Goal: Task Accomplishment & Management: Complete application form

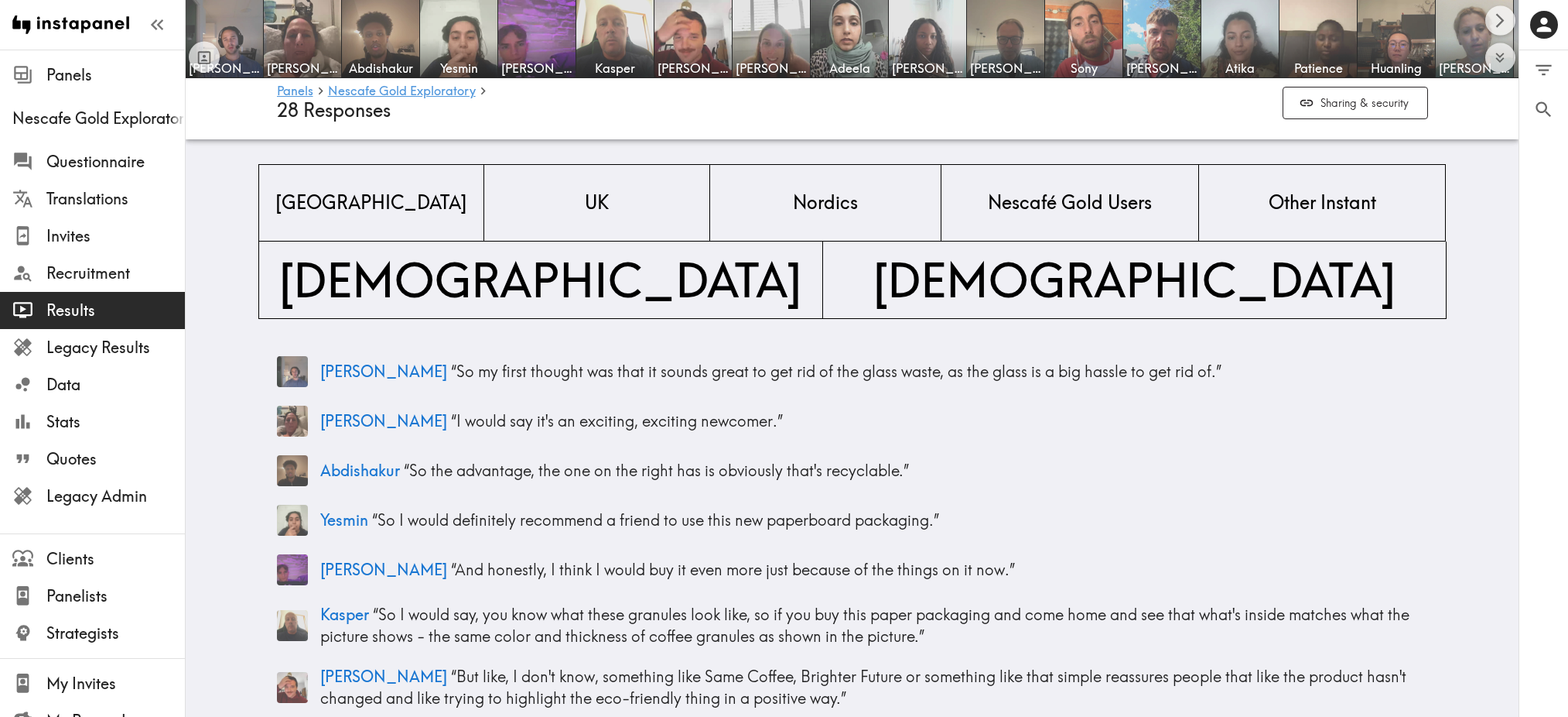
scroll to position [2998, 0]
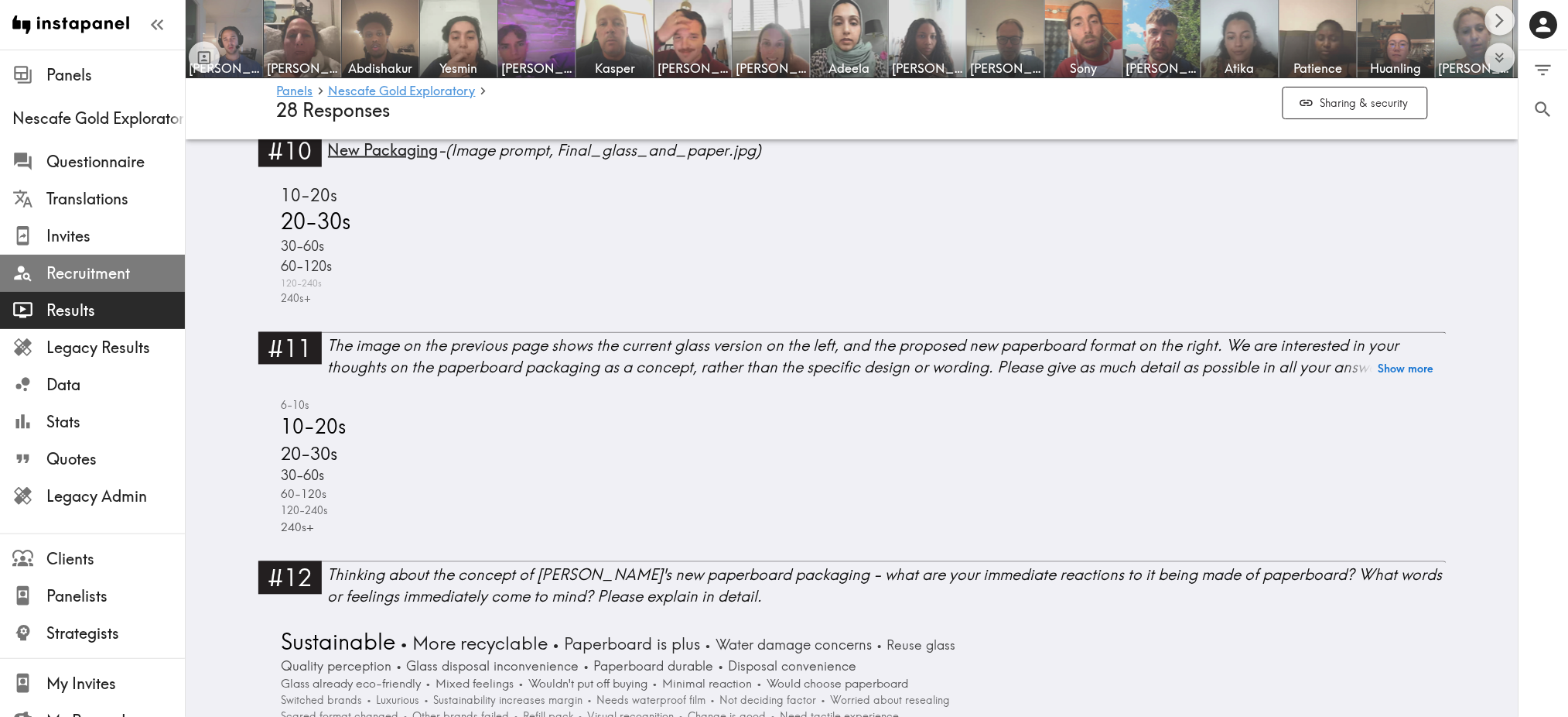
drag, startPoint x: 0, startPoint y: 0, endPoint x: 96, endPoint y: 268, distance: 284.7
click at [96, 268] on span "Recruitment" at bounding box center [115, 273] width 139 height 22
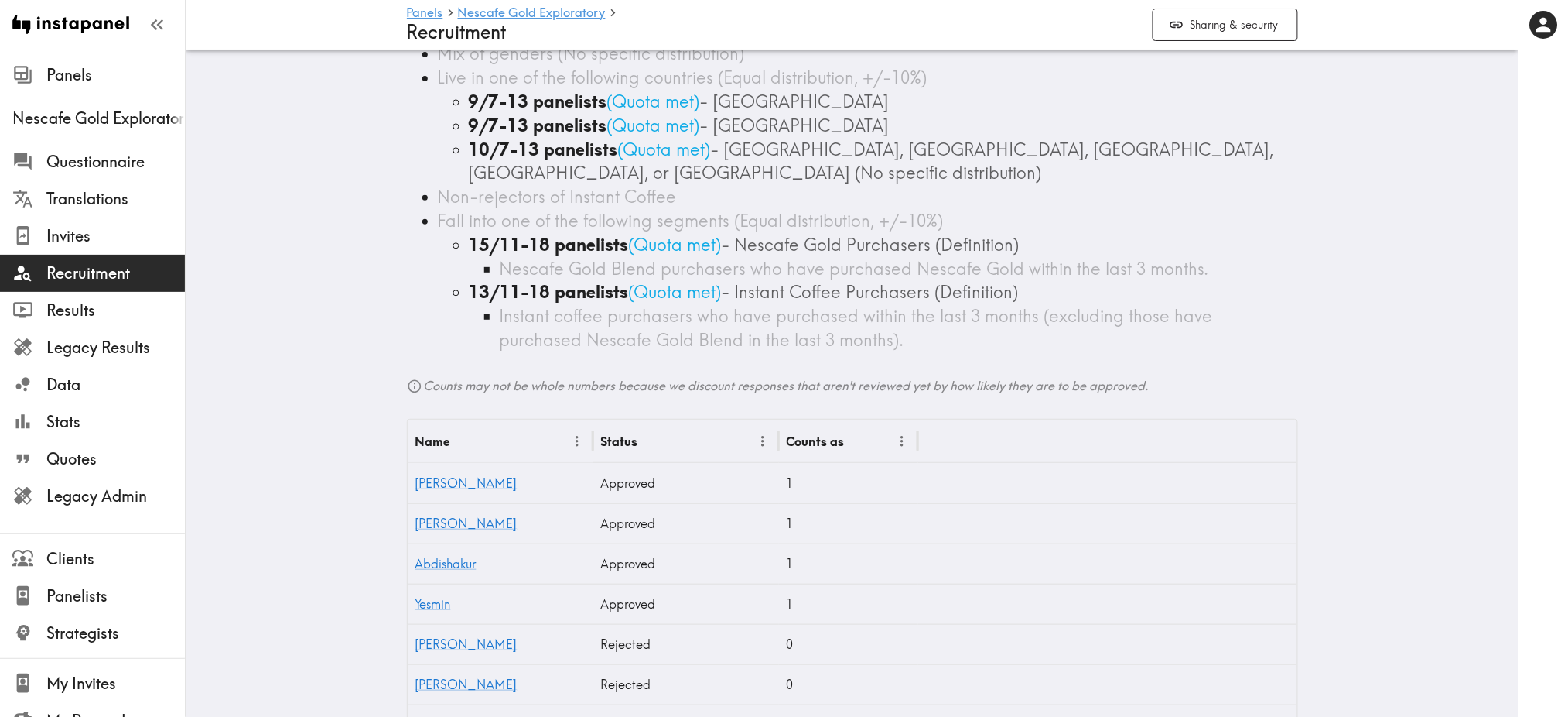
scroll to position [130, 0]
click at [113, 162] on span "Questionnaire" at bounding box center [115, 162] width 139 height 22
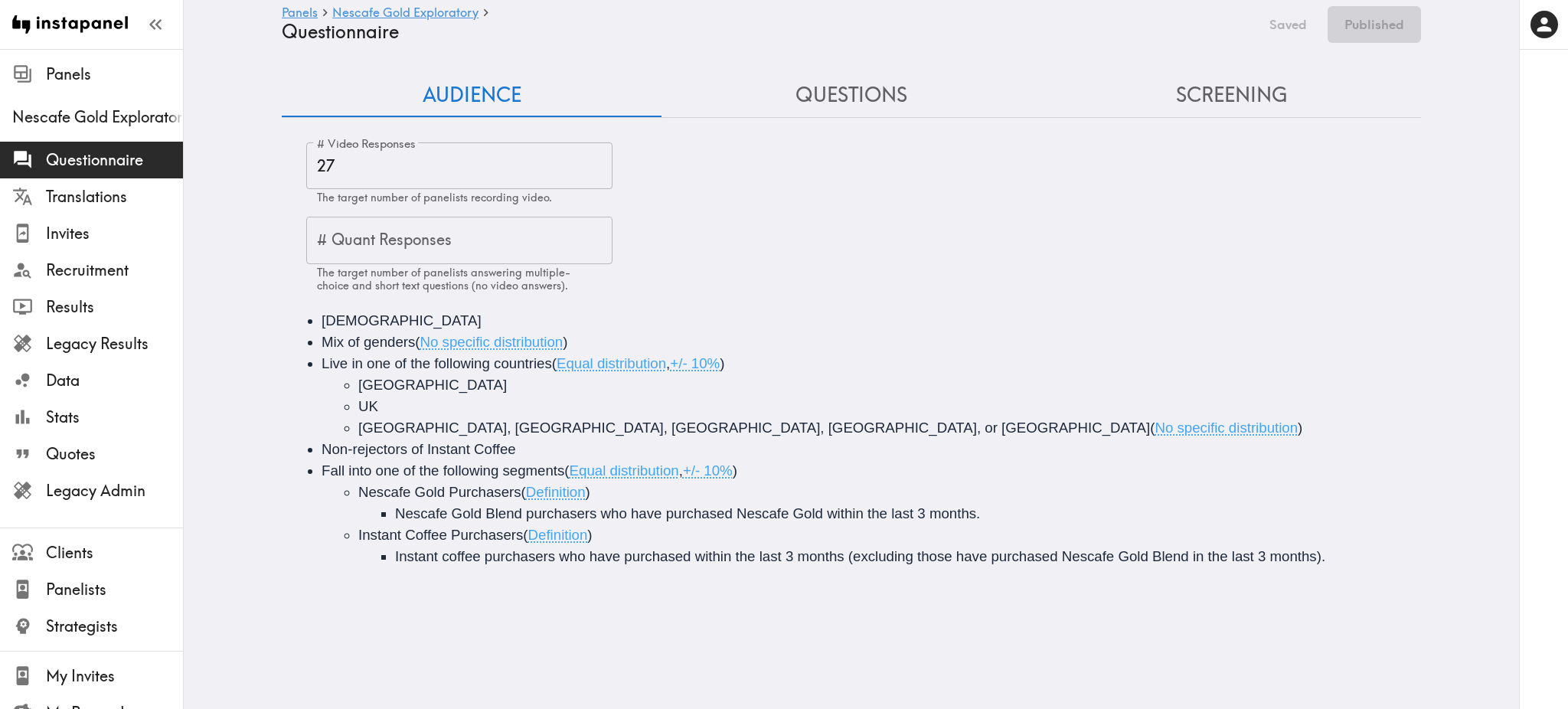
type input "#2 What is your age?"
type input "#4 COUNTRY & POSTCODE/ZIP (Location)"
type input "false"
type input "#4 COUNTRY & POSTCODE/ZIP (Location)"
type input "false"
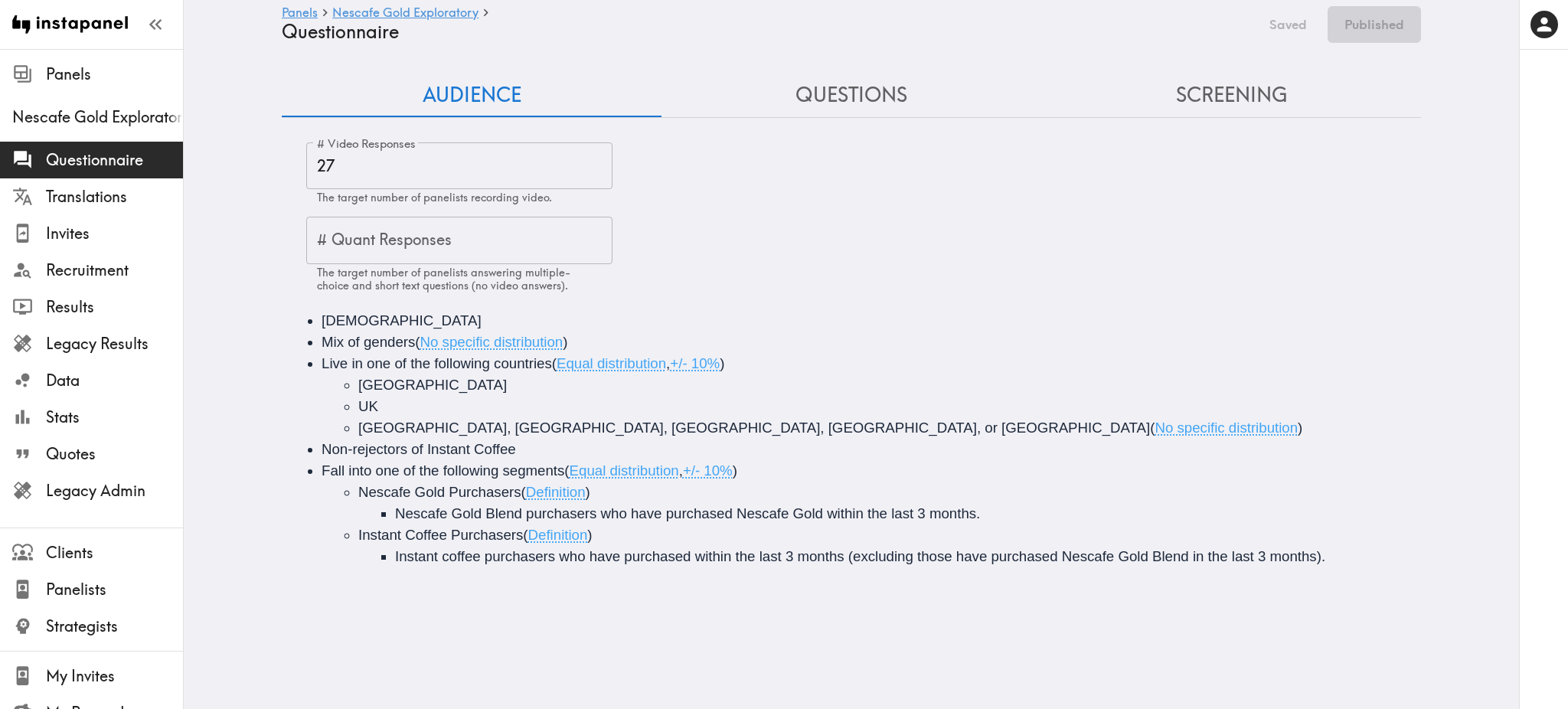
type input "#4 COUNTRY & POSTCODE/ZIP (Location)"
type input "false"
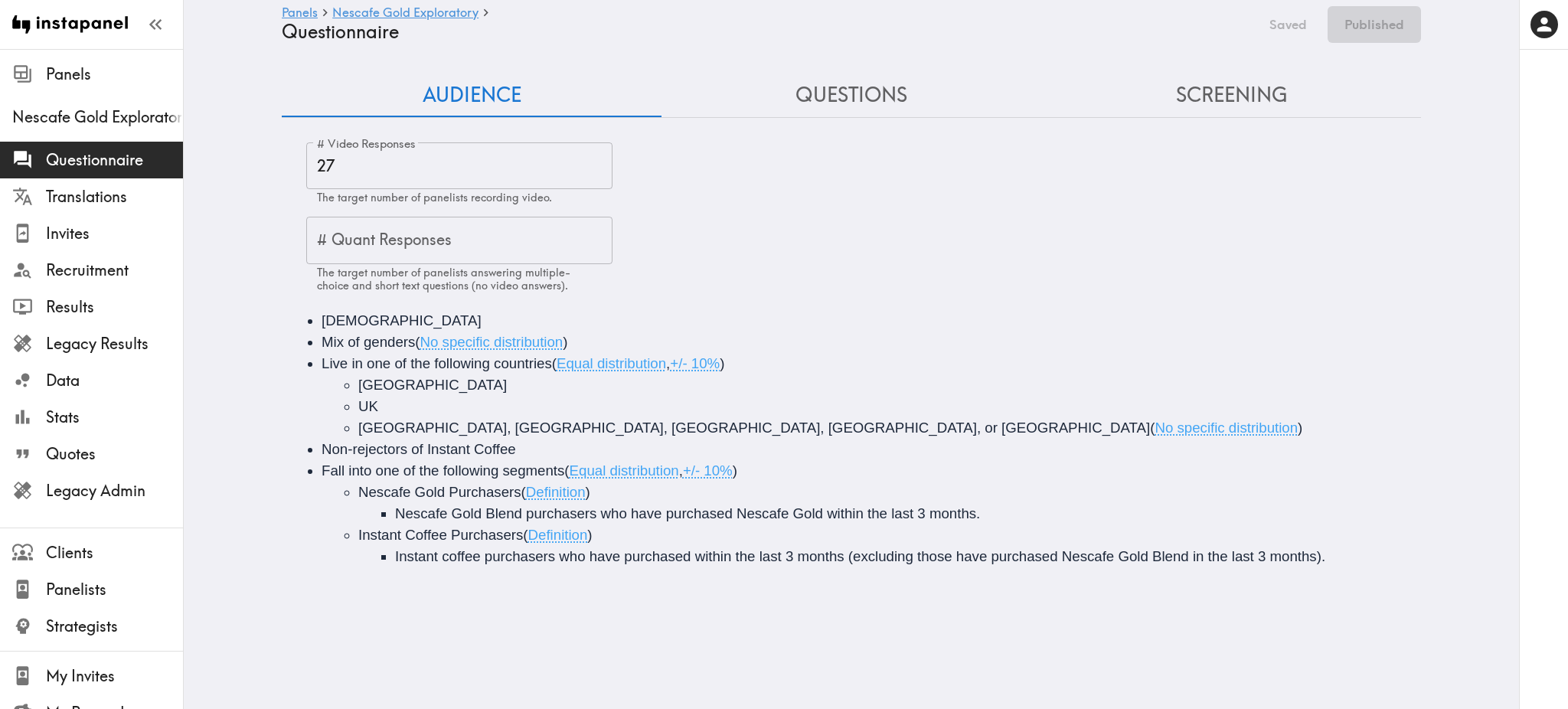
type input "false"
type input "#5 Which of the following beverages would you never consider…"
type input "#6 Which of the following coffee products have you purchased…"
type input "#7 Which of the following instant coffee brands have you…"
type input "#8 NESCAFE PURCHASERS - Which of the following Nescafé instant…"
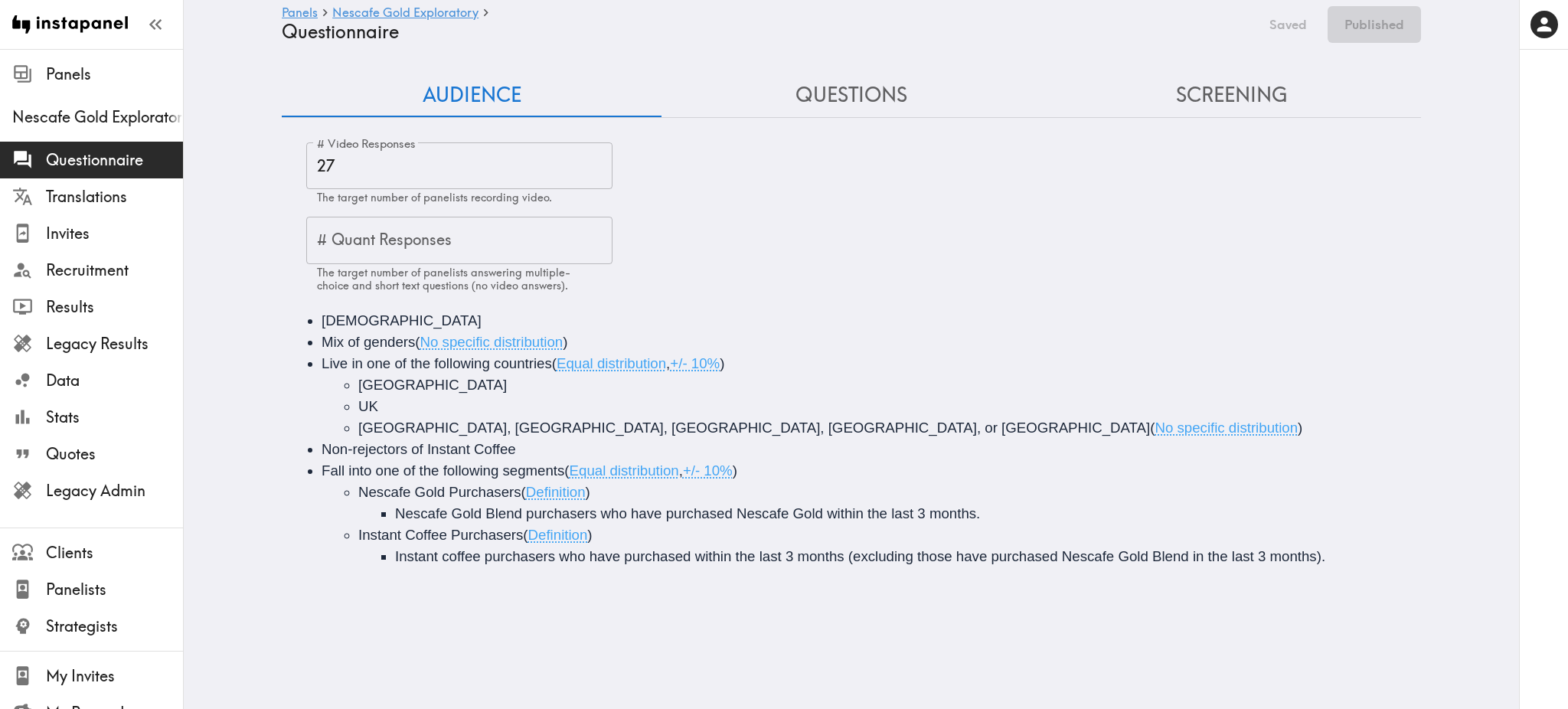
type input "#7 Which of the following instant coffee brands have you…"
type input "#8 NESCAFE PURCHASERS - Which of the following Nescafé instant…"
click at [1190, 112] on button "Screening" at bounding box center [1231, 94] width 380 height 44
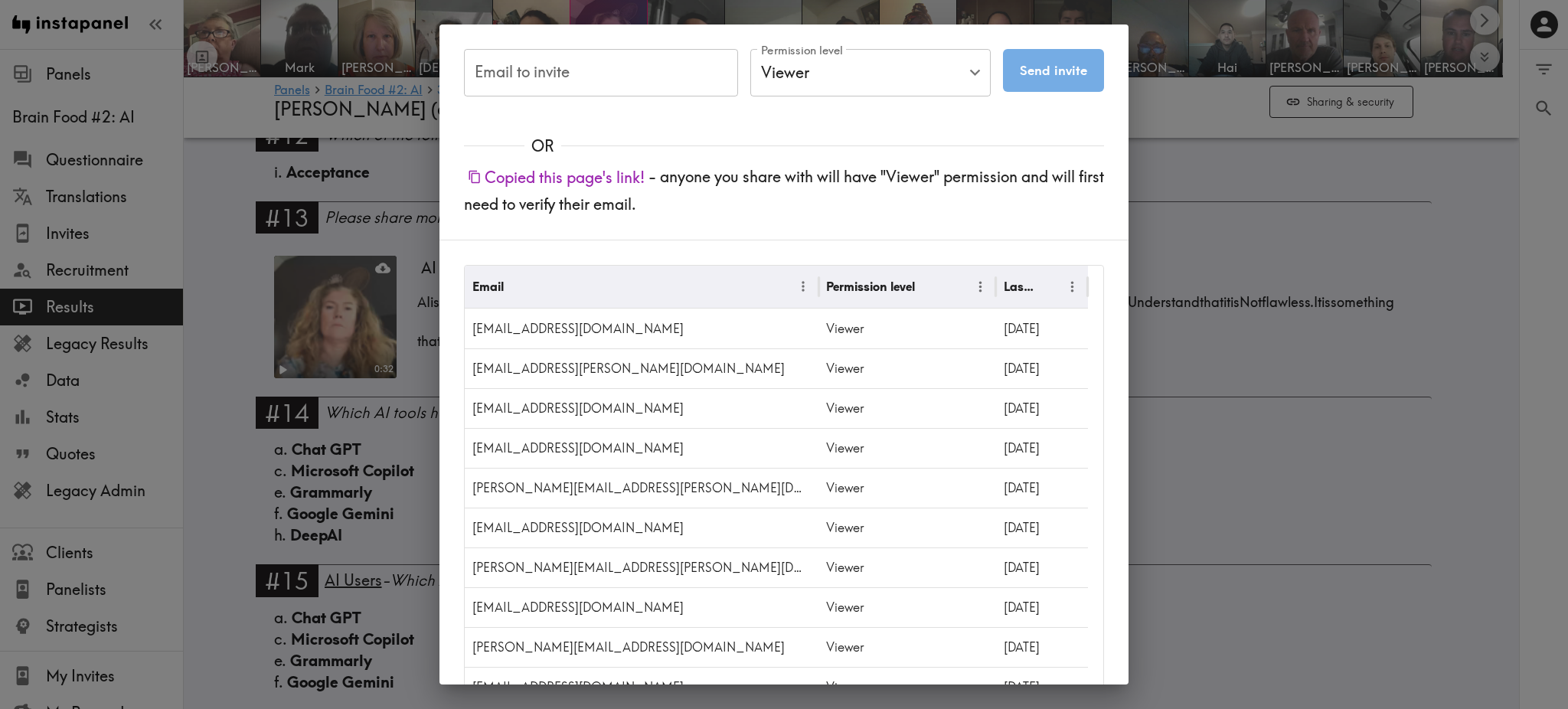
scroll to position [1757, 0]
